Goal: Task Accomplishment & Management: Use online tool/utility

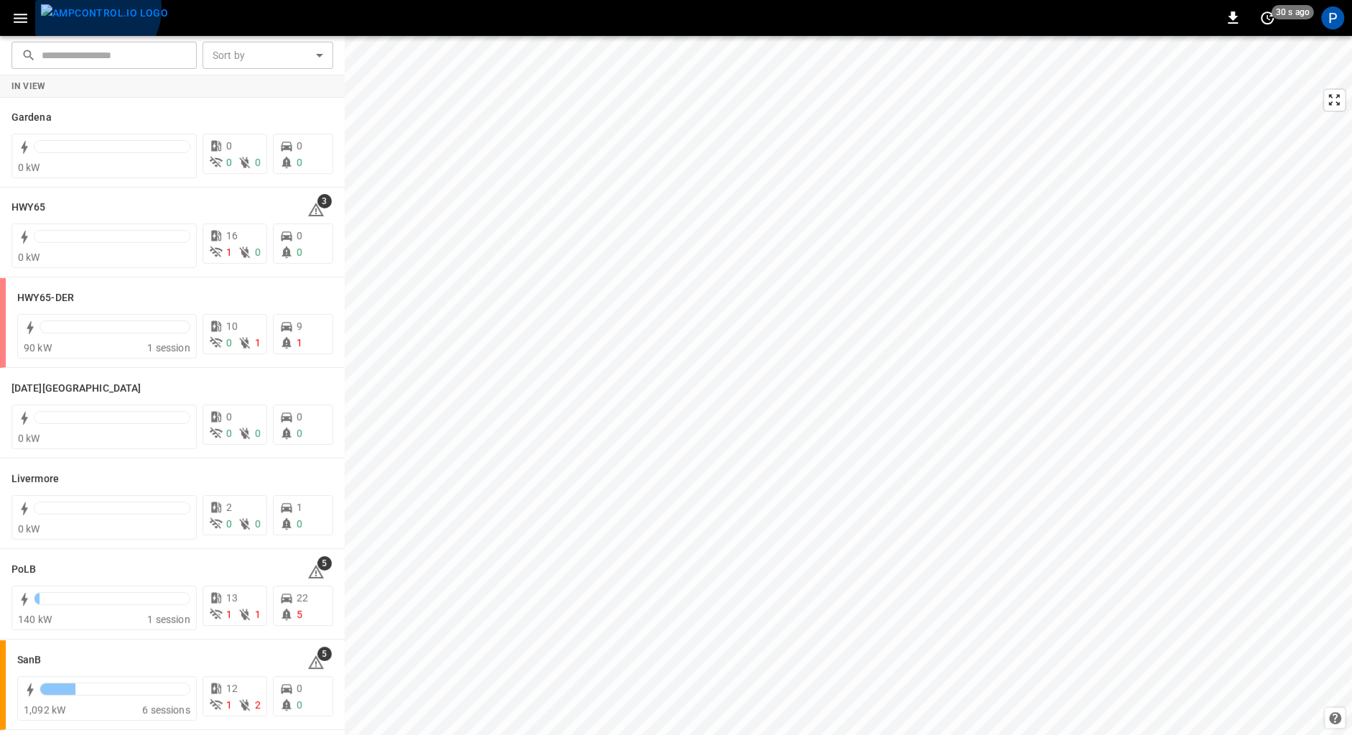
click at [95, 9] on img "menu" at bounding box center [104, 13] width 127 height 18
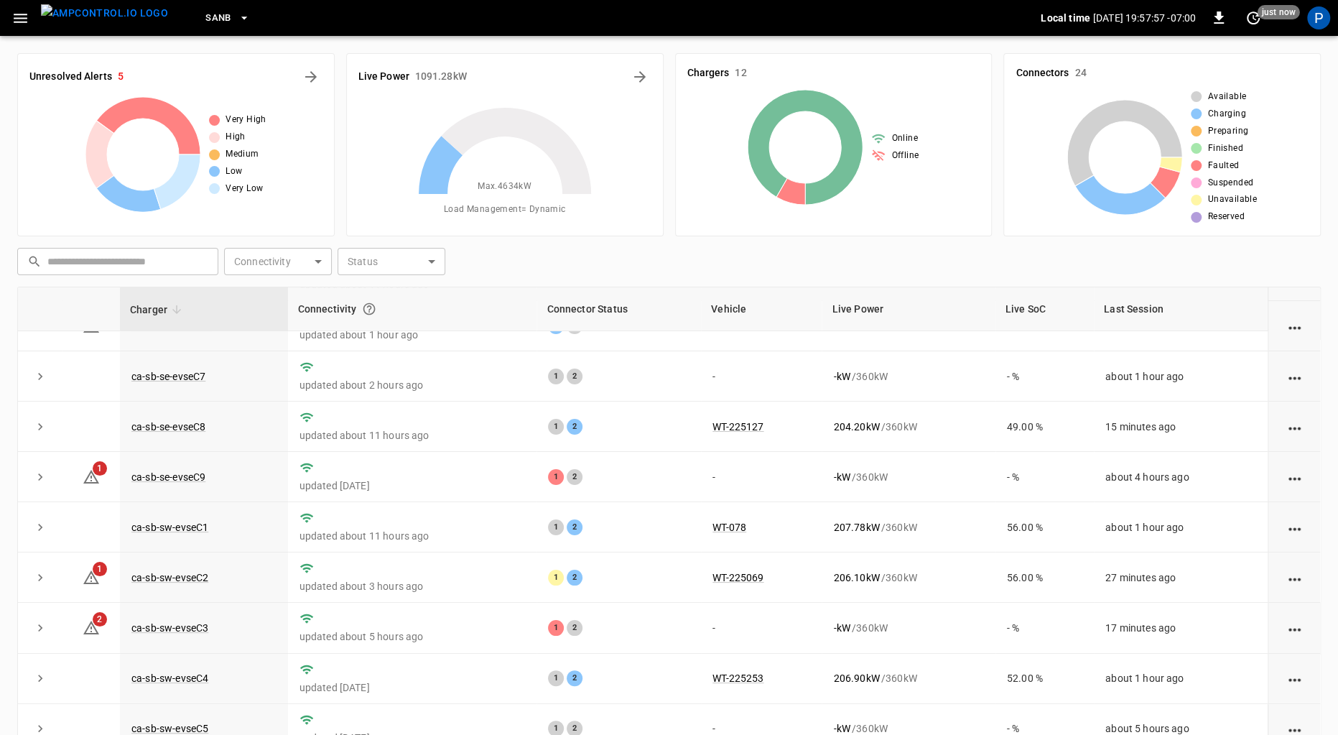
scroll to position [134, 0]
click at [188, 620] on link "ca-sb-sw-evseC3" at bounding box center [170, 624] width 83 height 17
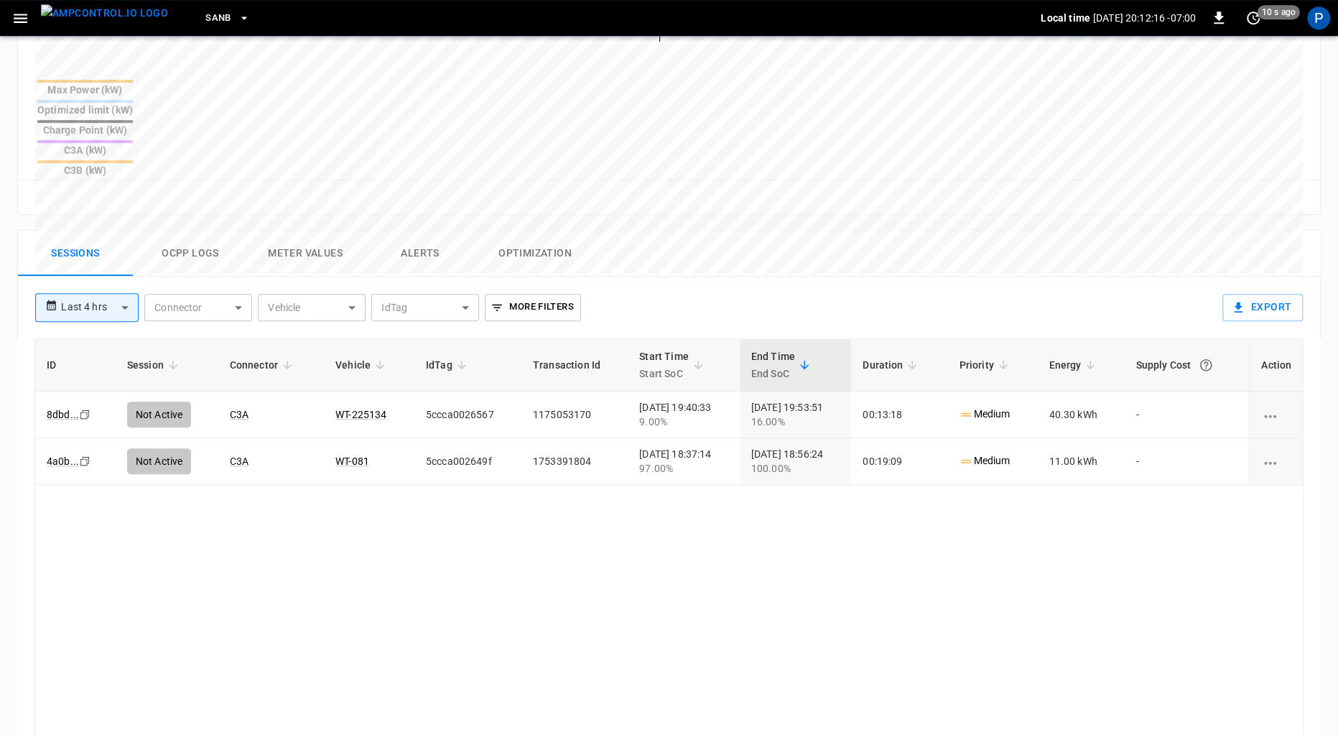
scroll to position [662, 0]
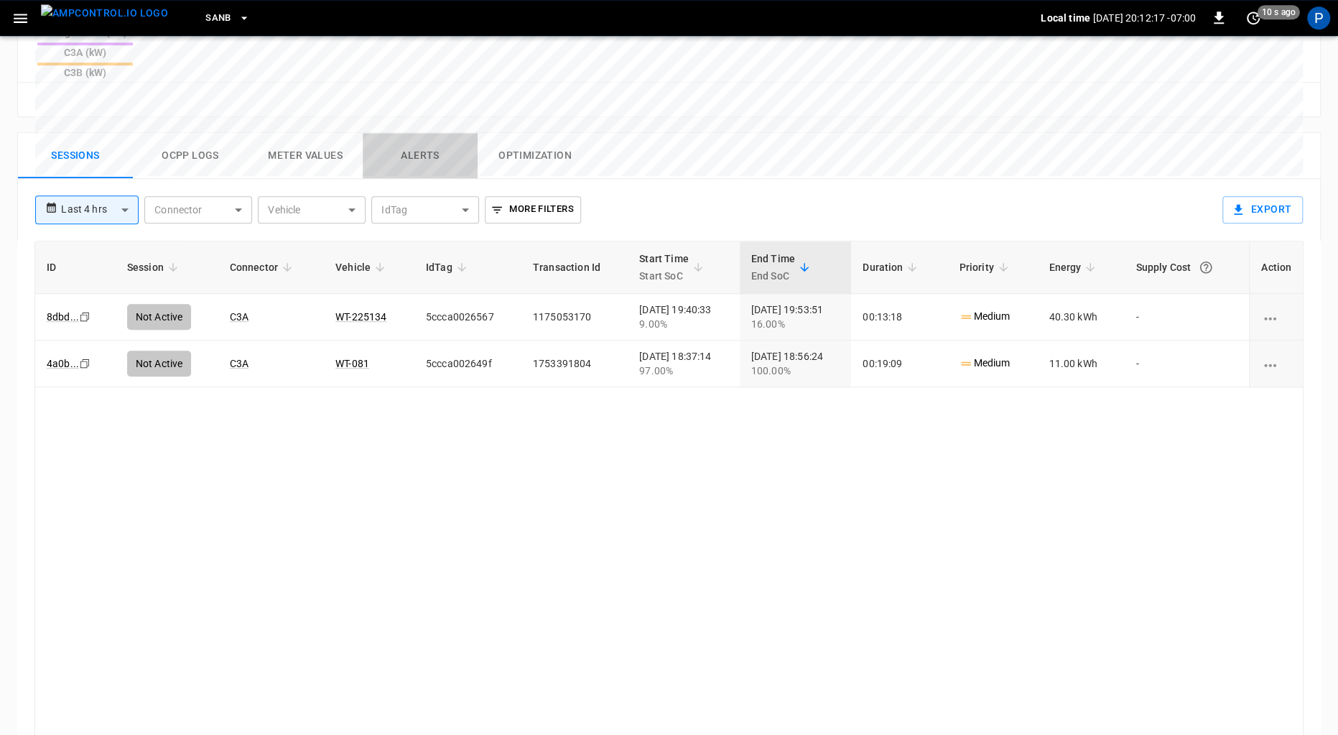
click at [424, 133] on button "Alerts" at bounding box center [420, 156] width 115 height 46
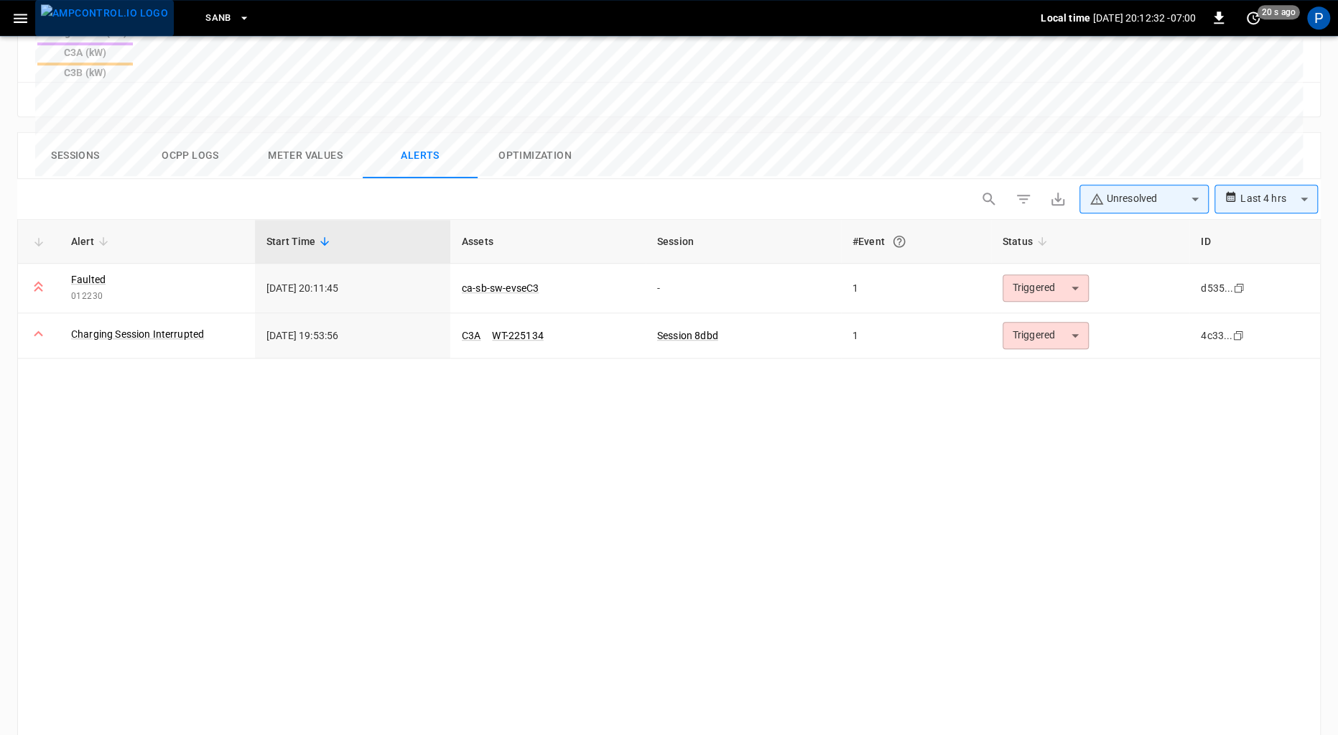
click at [116, 19] on img "menu" at bounding box center [104, 13] width 127 height 18
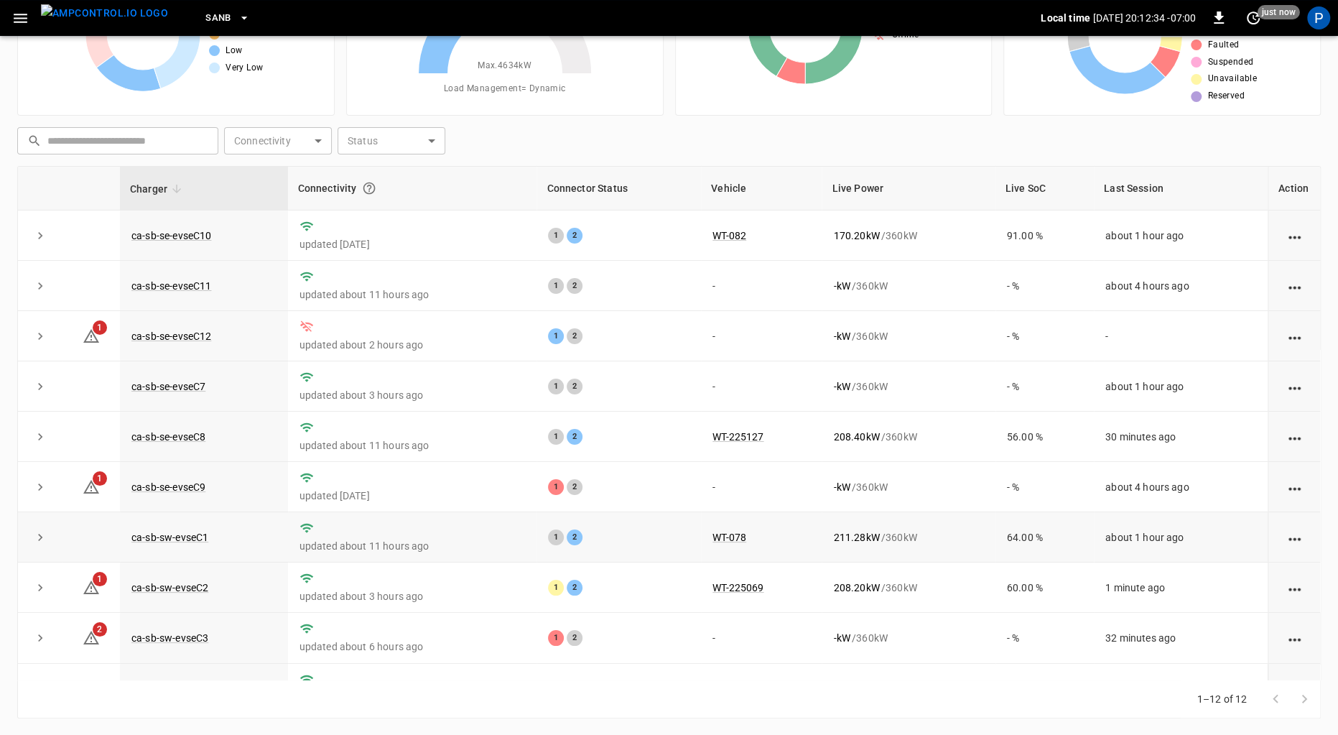
scroll to position [62, 0]
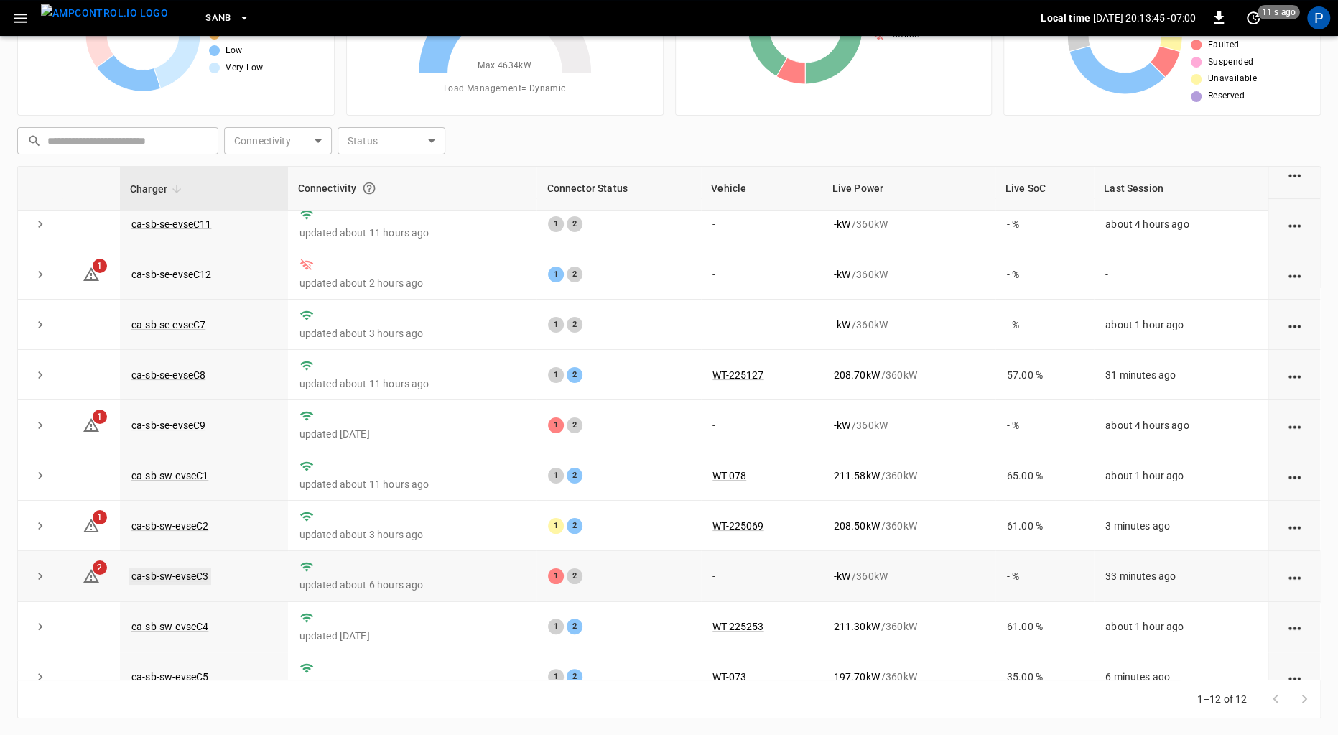
click at [200, 574] on link "ca-sb-sw-evseC3" at bounding box center [170, 575] width 83 height 17
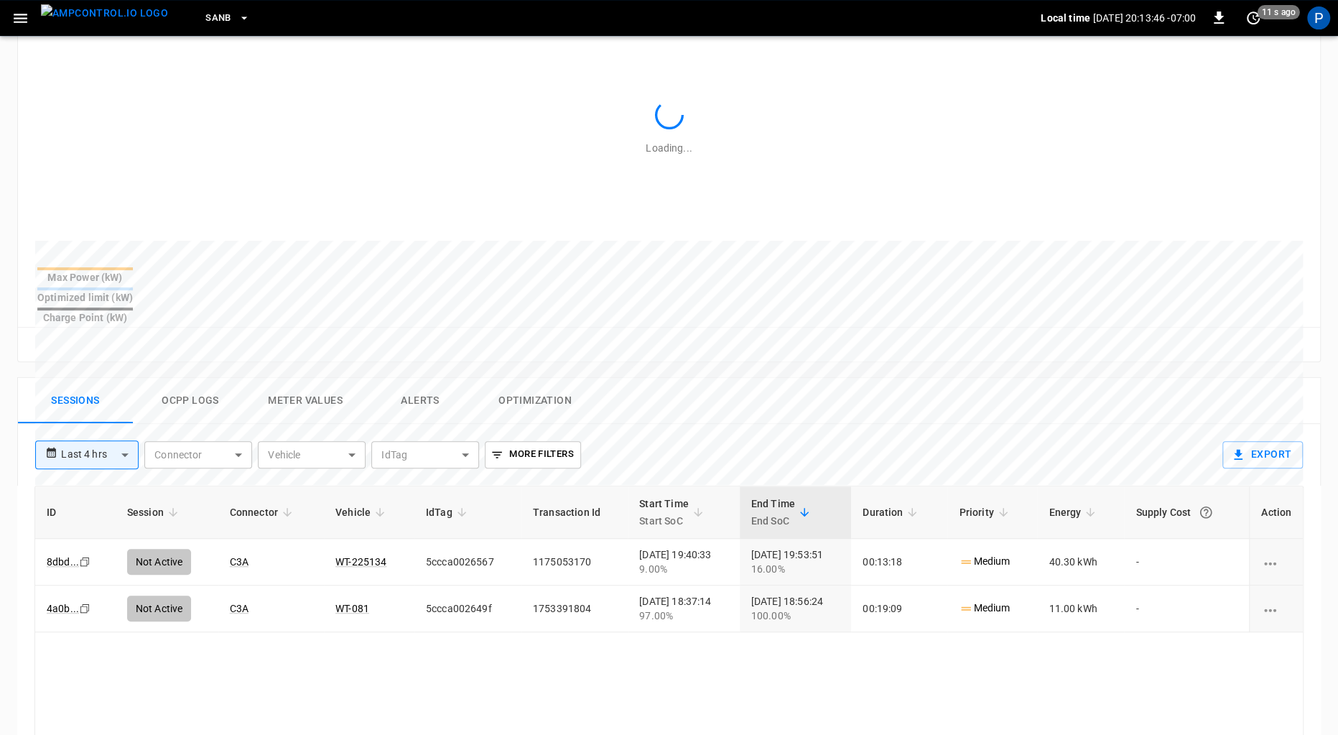
scroll to position [662, 0]
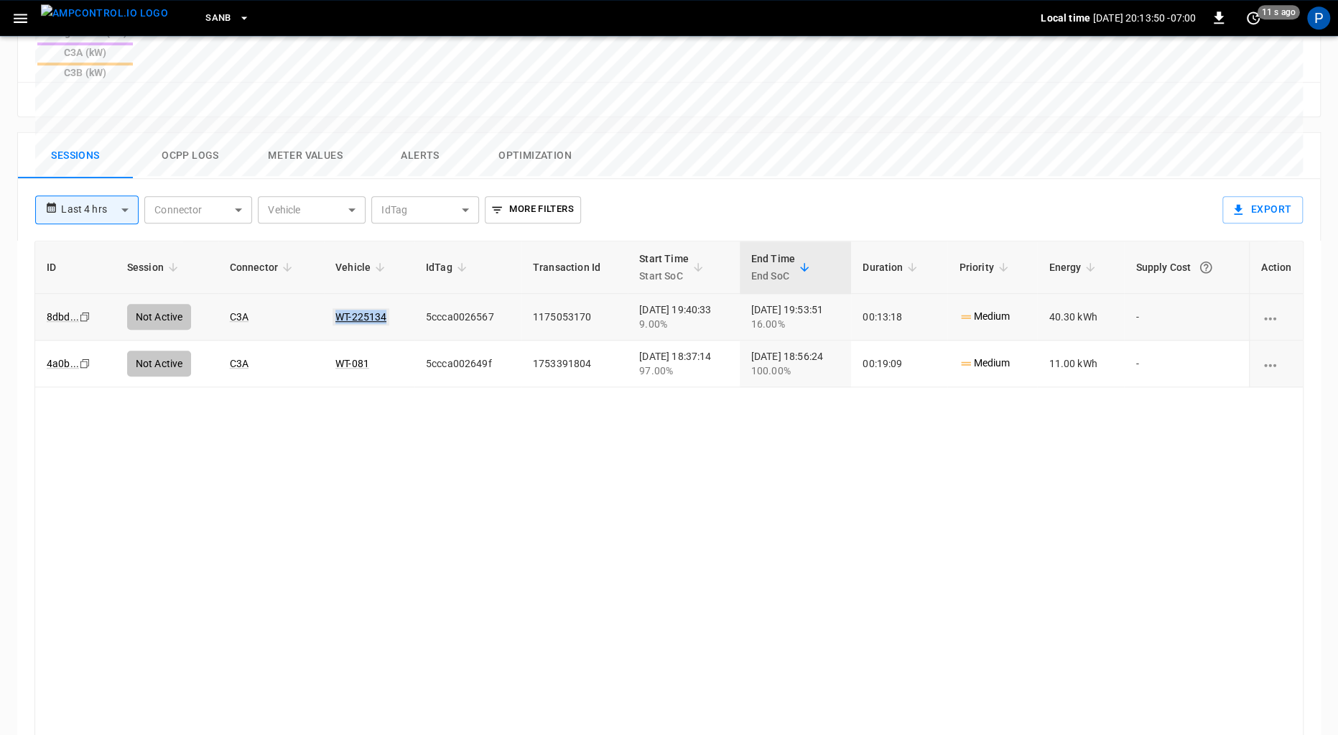
drag, startPoint x: 381, startPoint y: 238, endPoint x: 327, endPoint y: 243, distance: 53.4
click at [327, 294] on td "WT-225134" at bounding box center [369, 317] width 90 height 47
copy link "WT-225134"
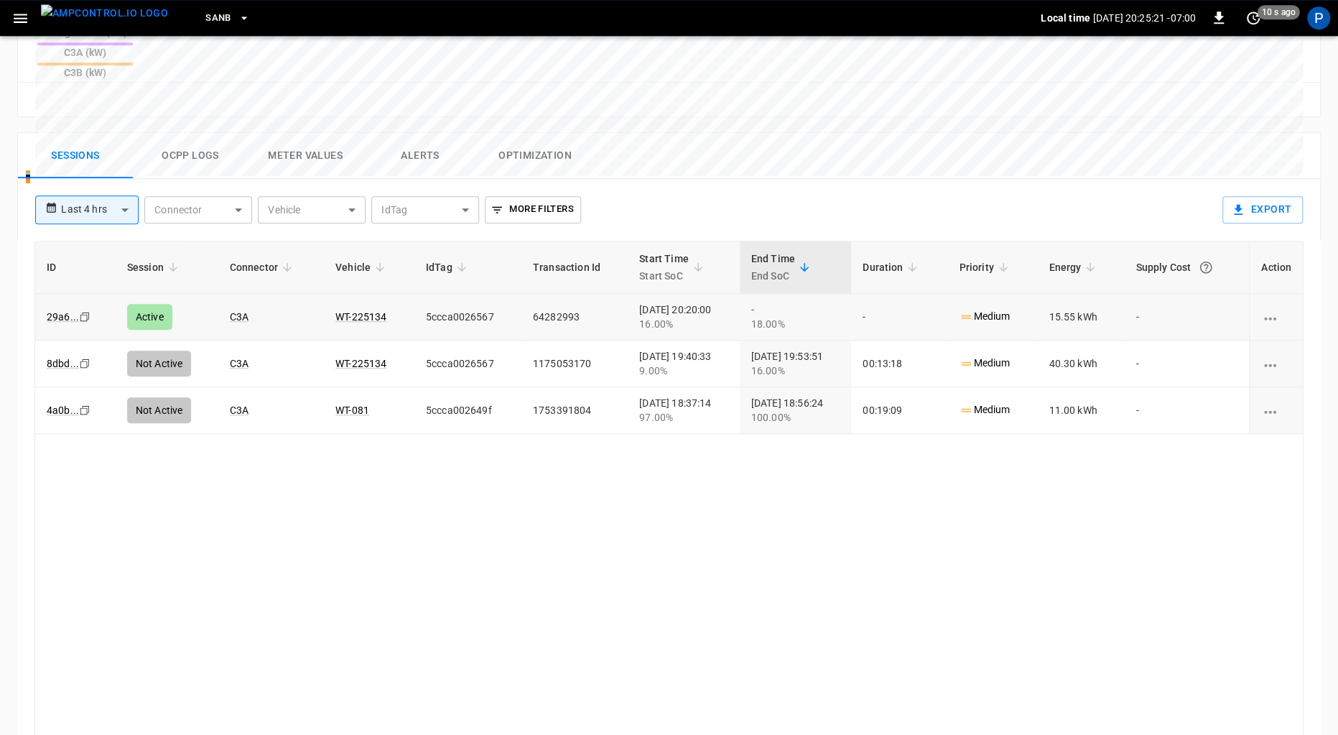
drag, startPoint x: 93, startPoint y: 8, endPoint x: 108, endPoint y: 31, distance: 27.9
click at [93, 9] on img "menu" at bounding box center [104, 13] width 127 height 18
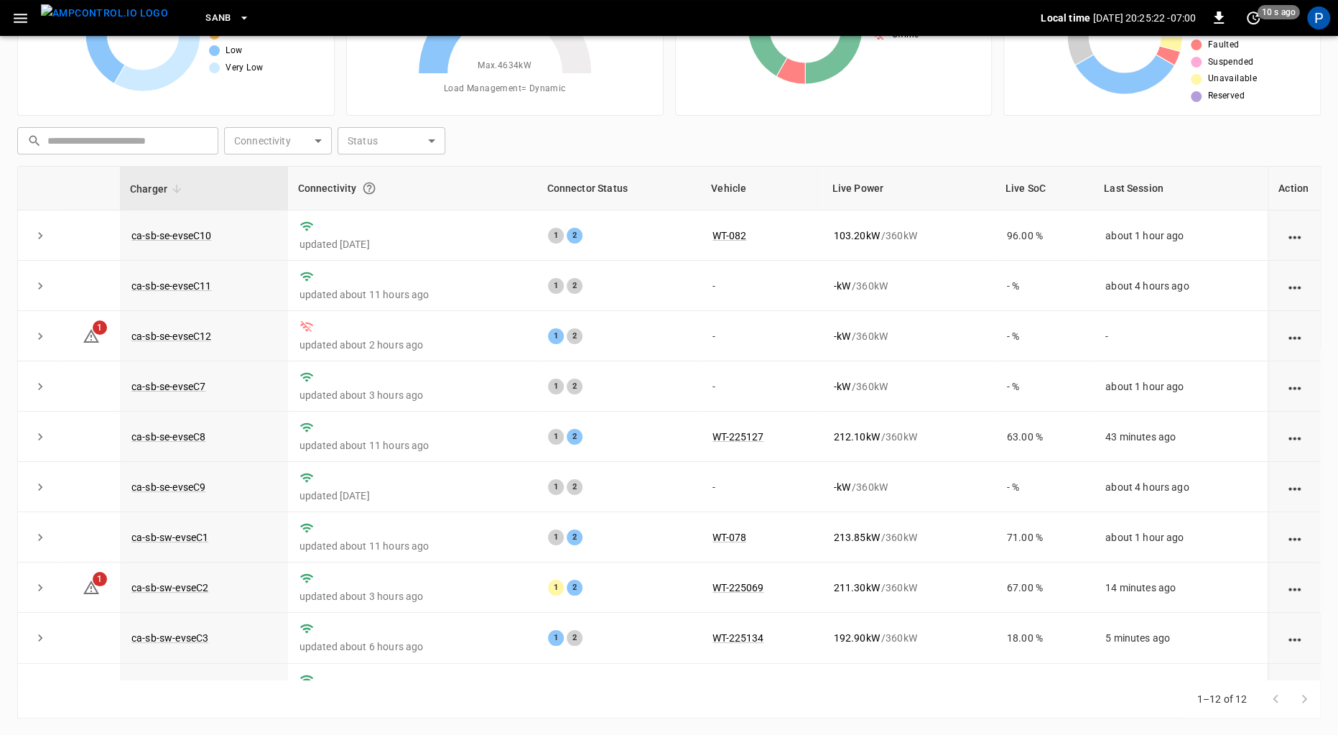
scroll to position [134, 0]
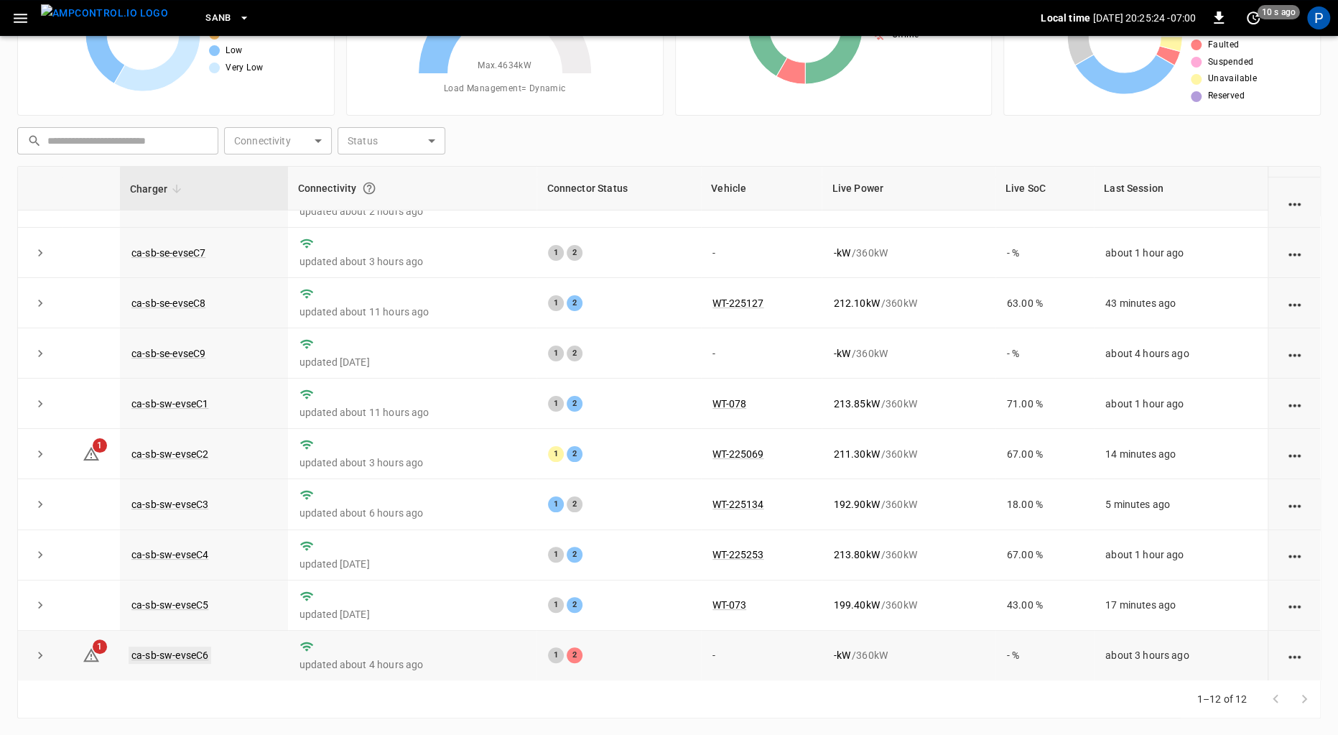
click at [158, 656] on link "ca-sb-sw-evseC6" at bounding box center [170, 654] width 83 height 17
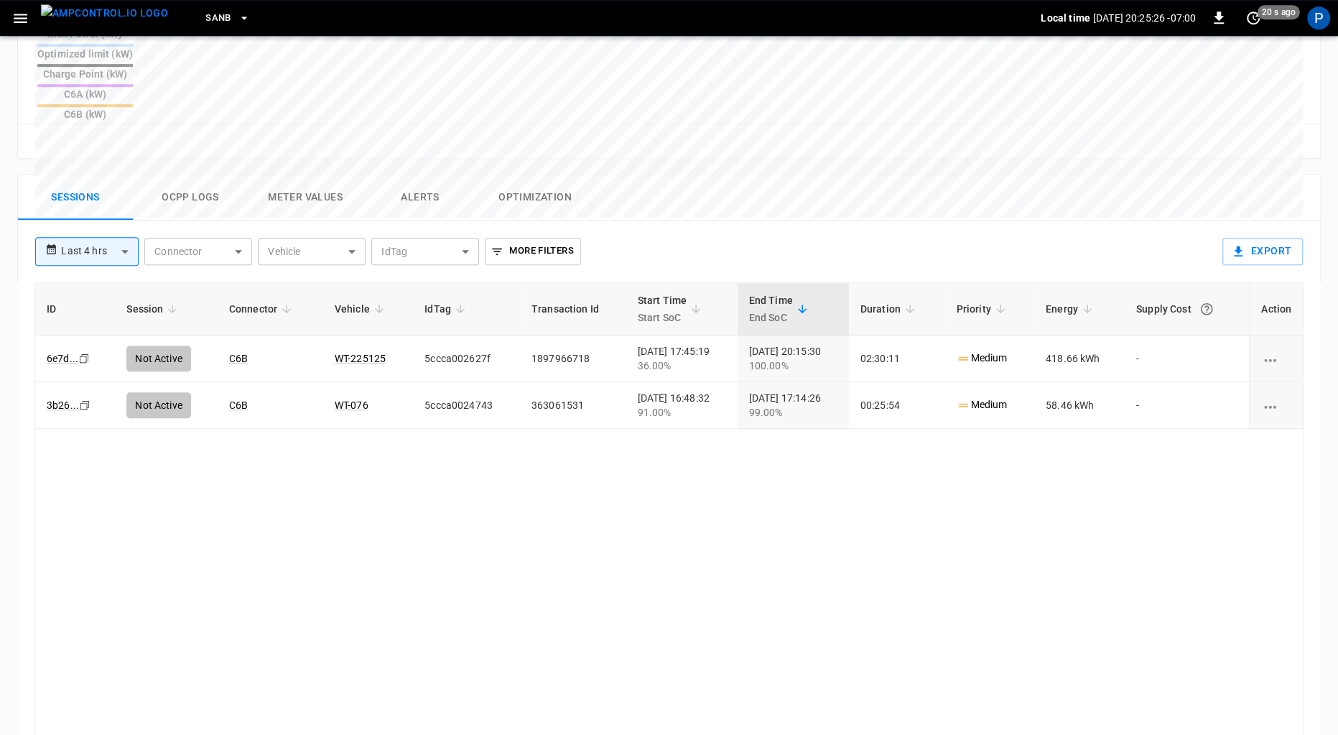
scroll to position [662, 0]
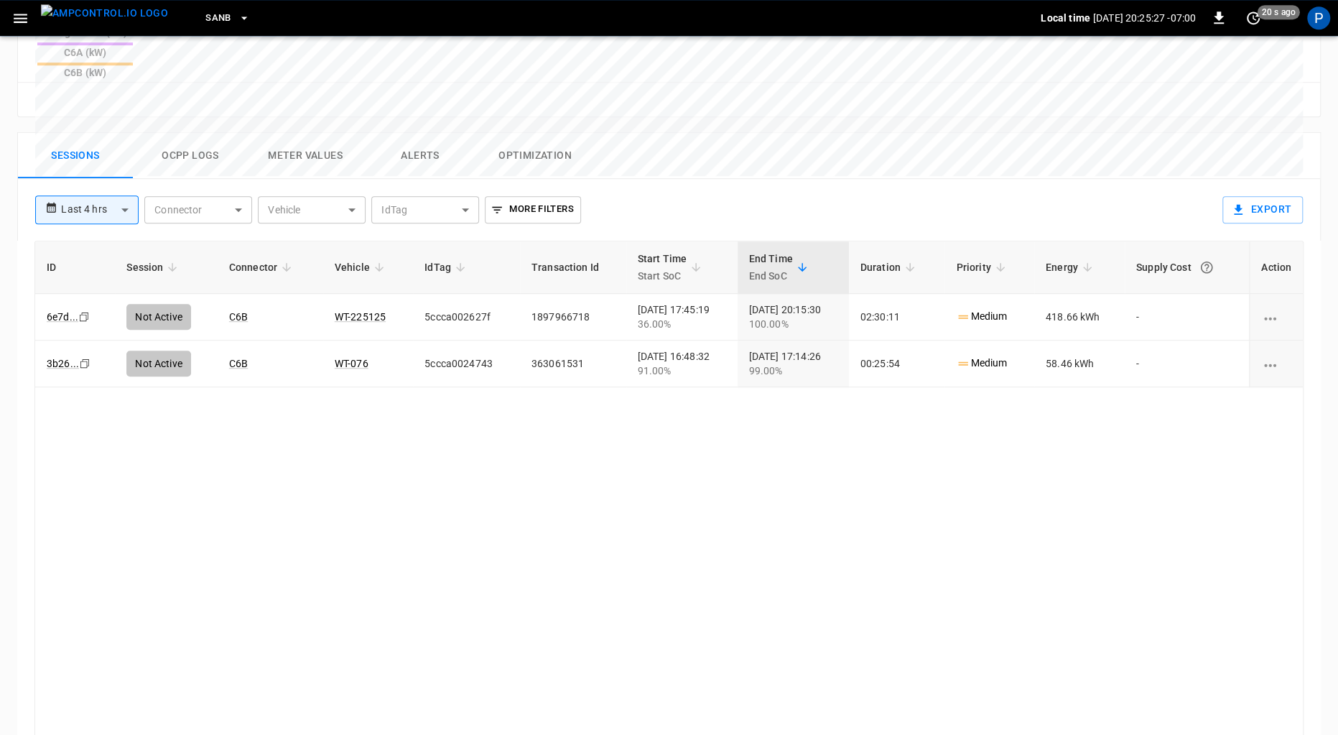
click at [415, 133] on button "Alerts" at bounding box center [420, 156] width 115 height 46
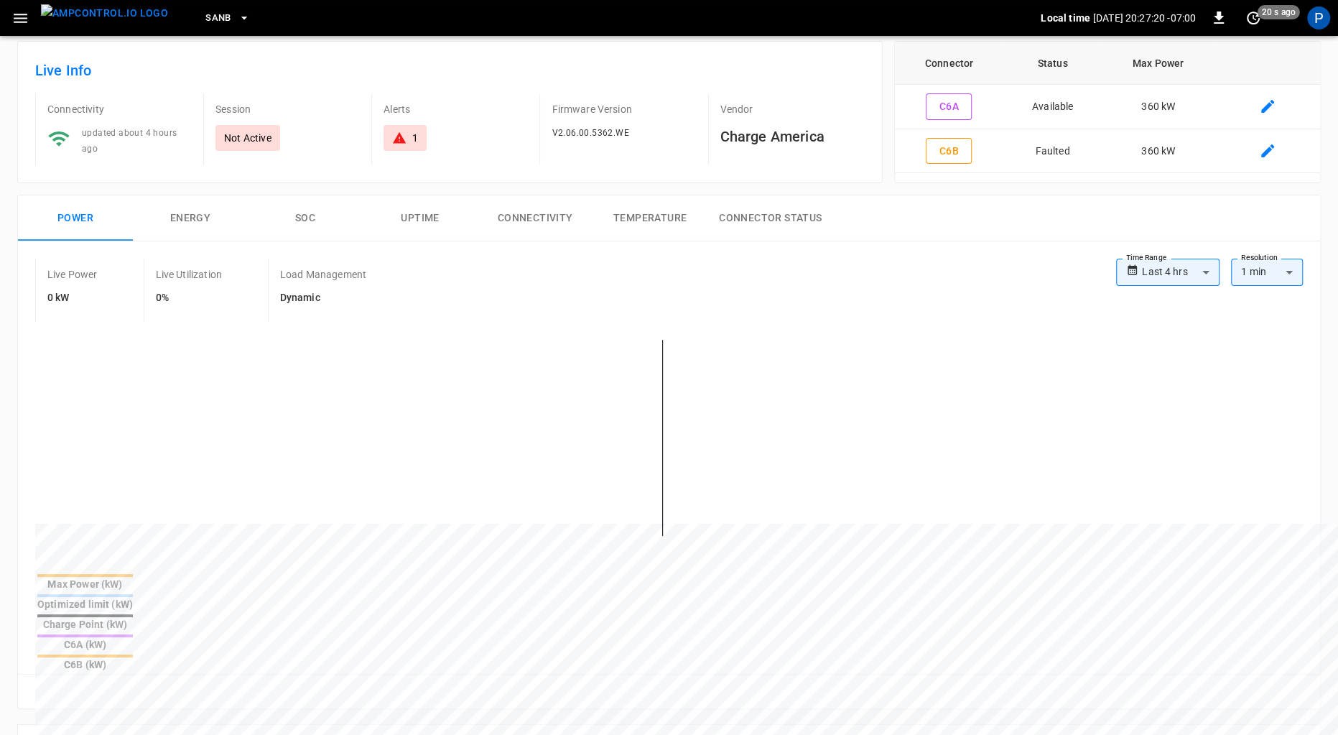
scroll to position [0, 0]
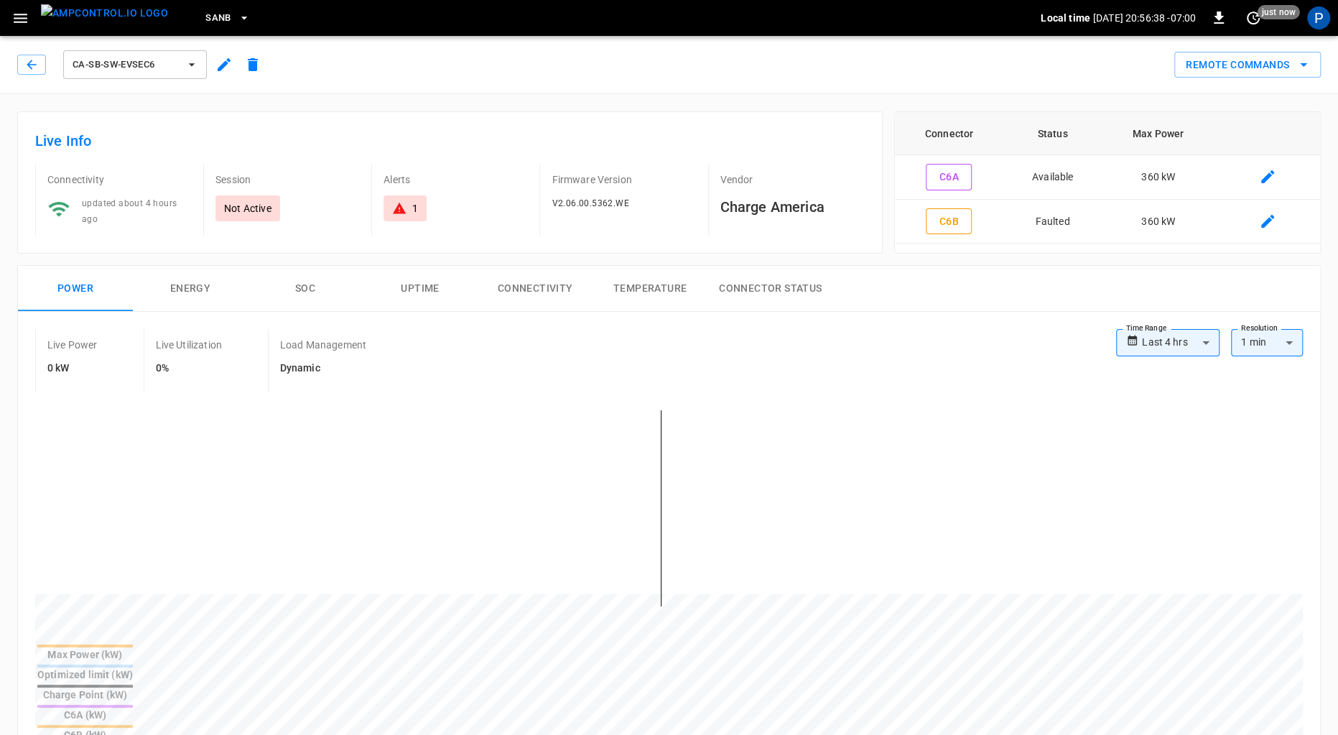
click at [116, 14] on img "menu" at bounding box center [104, 13] width 127 height 18
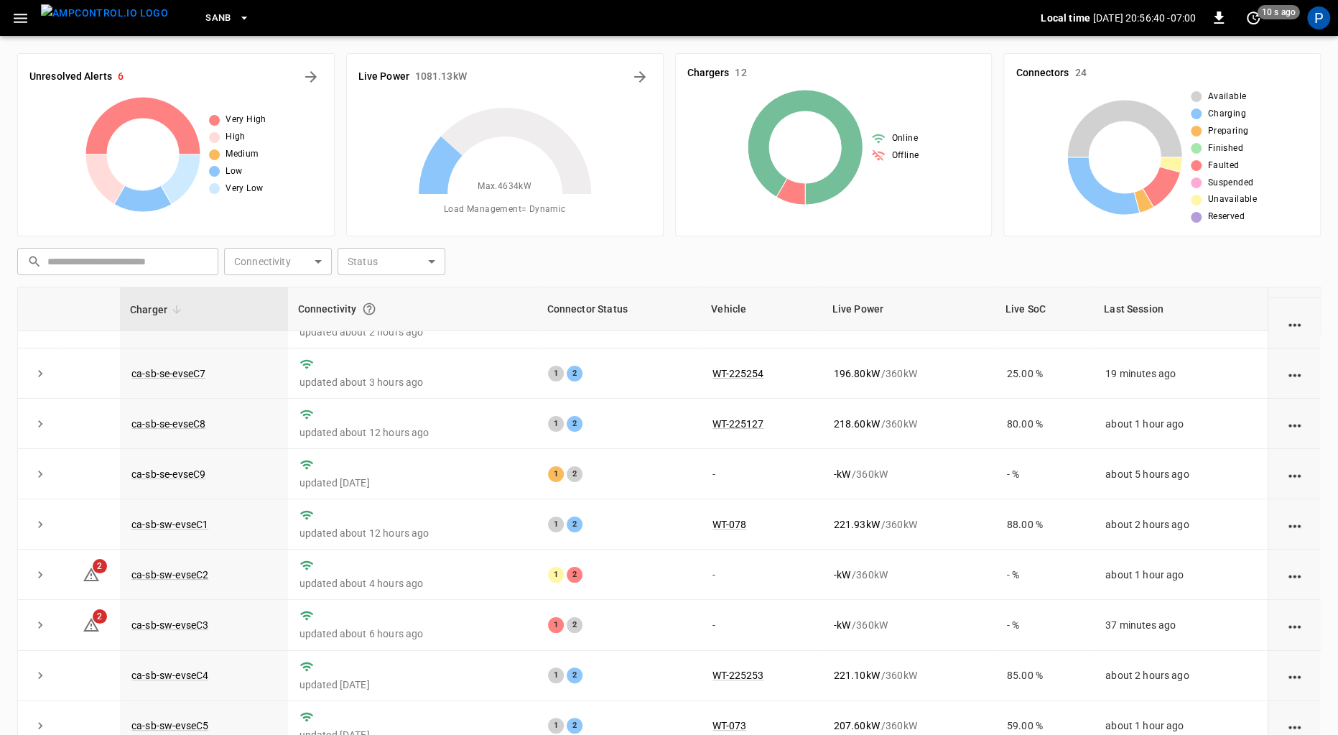
scroll to position [121, 0]
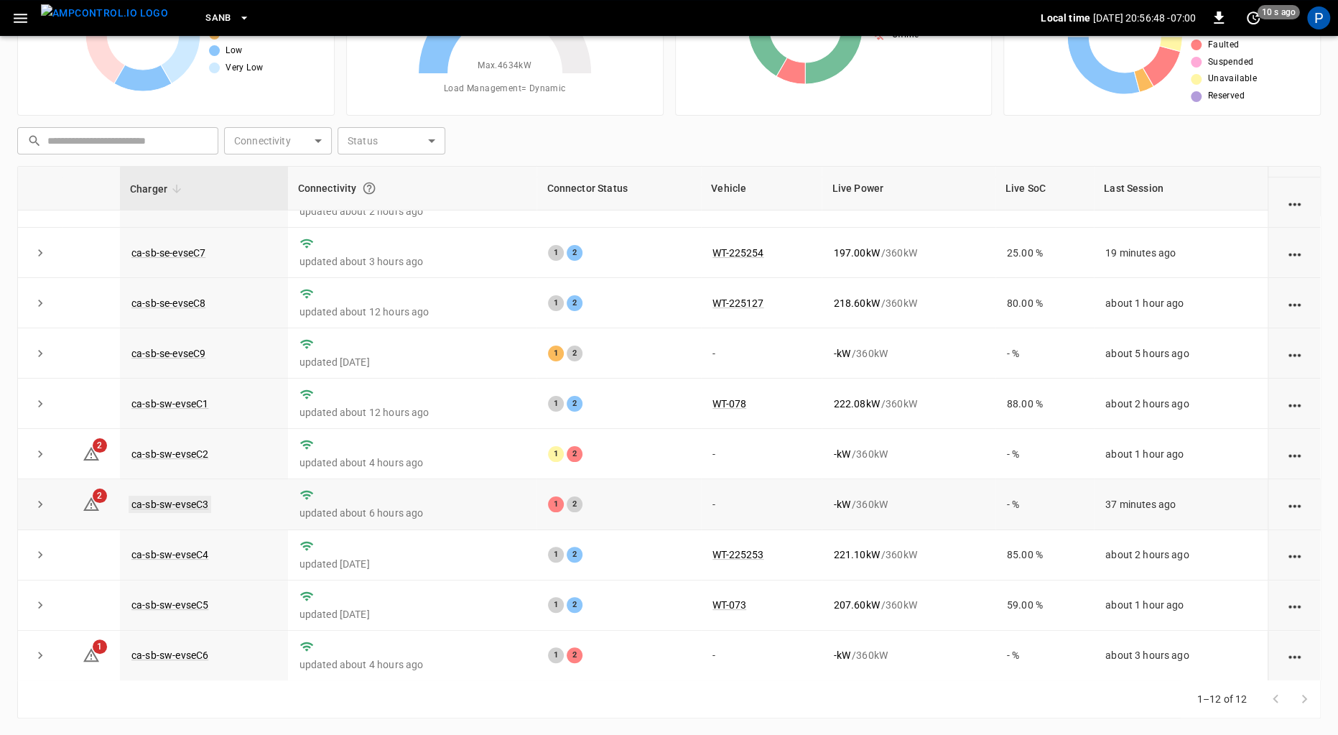
click at [189, 498] on link "ca-sb-sw-evseC3" at bounding box center [170, 503] width 83 height 17
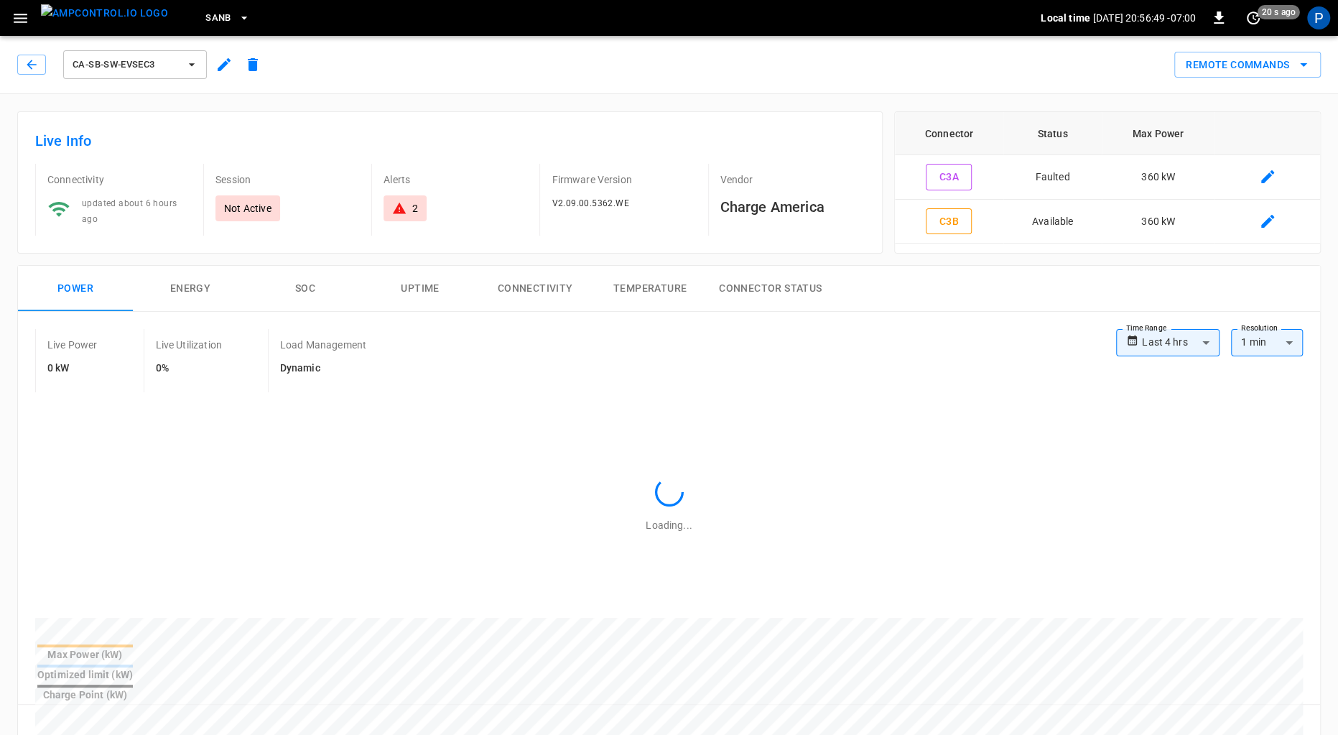
scroll to position [662, 0]
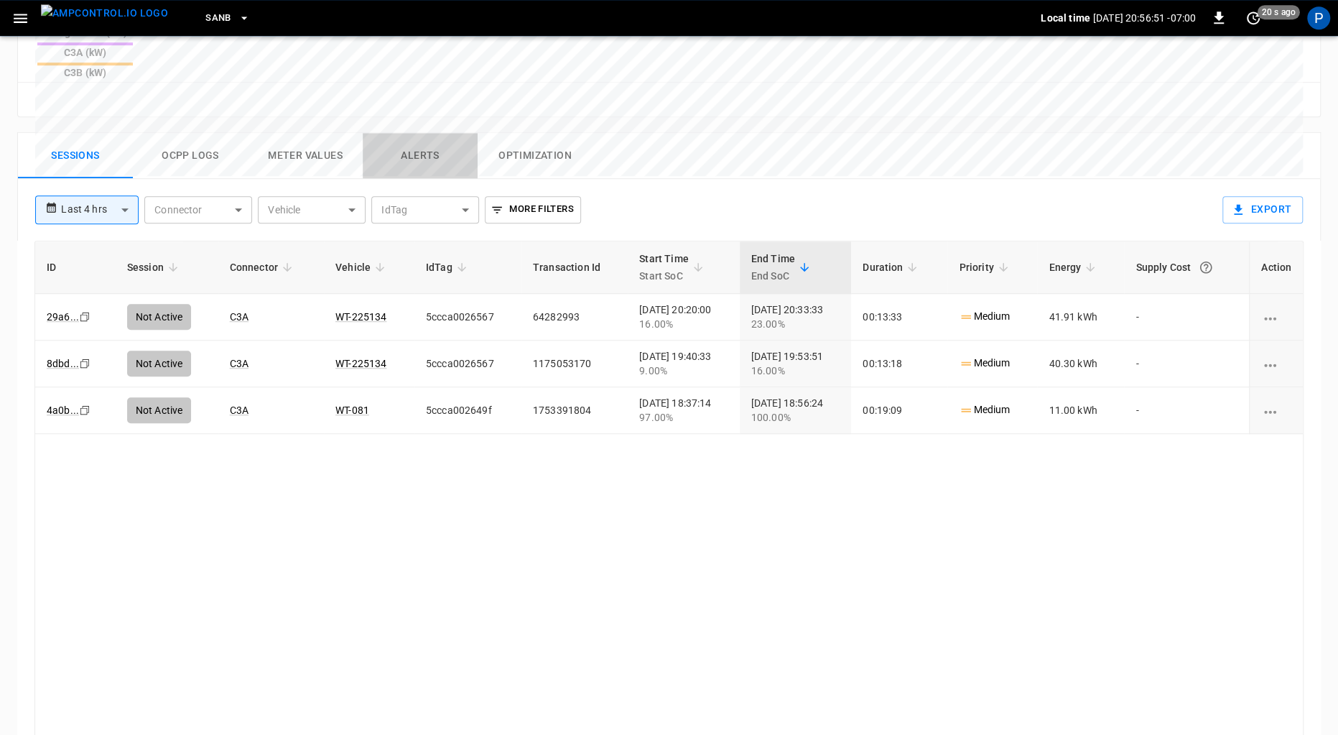
click at [389, 133] on button "Alerts" at bounding box center [420, 156] width 115 height 46
